Goal: Check status: Check status

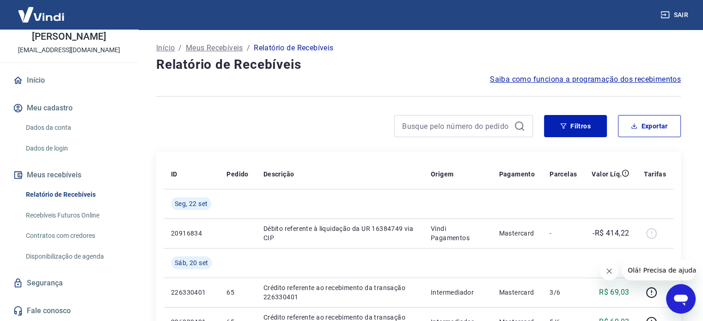
scroll to position [104, 0]
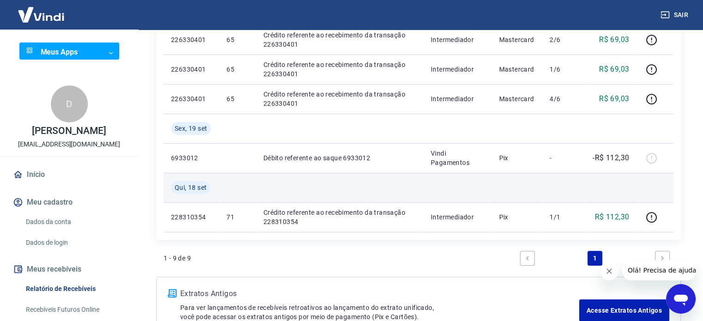
scroll to position [357, 0]
